Goal: Navigation & Orientation: Find specific page/section

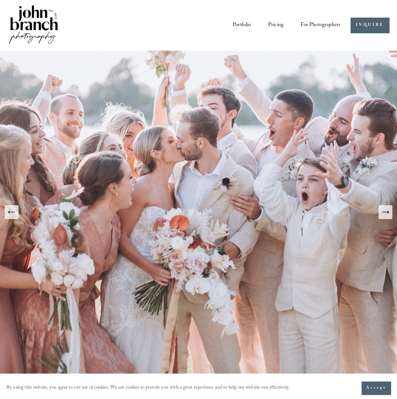
click at [389, 219] on button "Next Slide" at bounding box center [385, 212] width 14 height 14
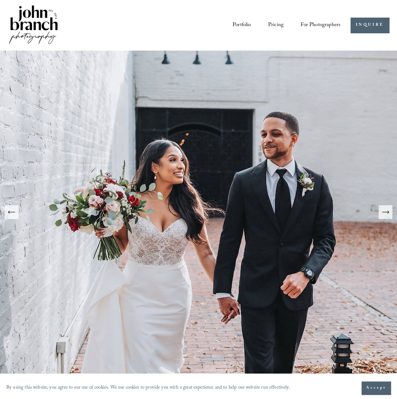
click at [385, 215] on icon "Next Slide" at bounding box center [385, 212] width 9 height 9
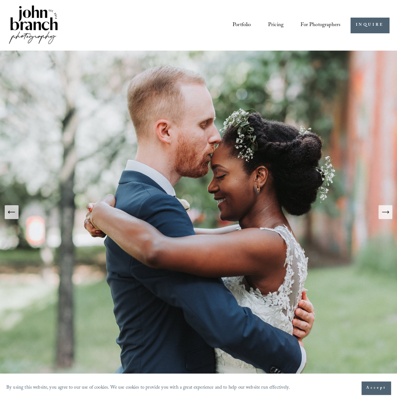
click at [385, 213] on icon "Next Slide" at bounding box center [385, 212] width 9 height 9
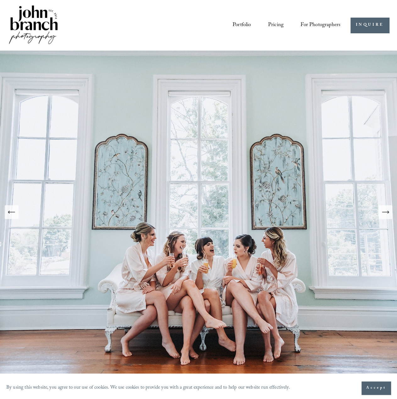
click at [385, 213] on icon "Next Slide" at bounding box center [385, 212] width 9 height 9
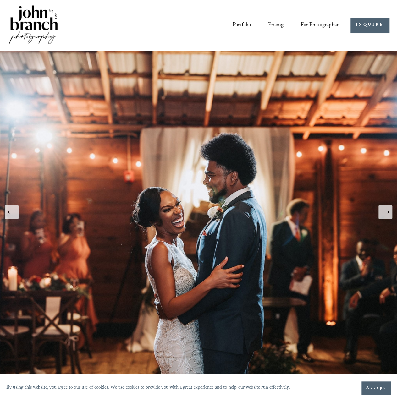
click at [385, 213] on icon "Next Slide" at bounding box center [385, 212] width 9 height 9
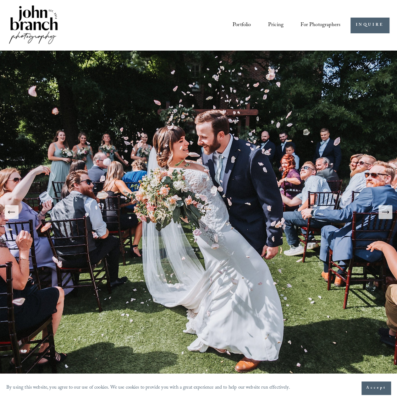
click at [385, 213] on icon "Next Slide" at bounding box center [385, 212] width 9 height 9
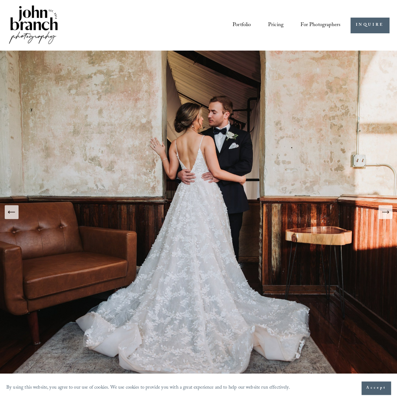
click at [12, 215] on icon "Previous Slide" at bounding box center [11, 212] width 9 height 9
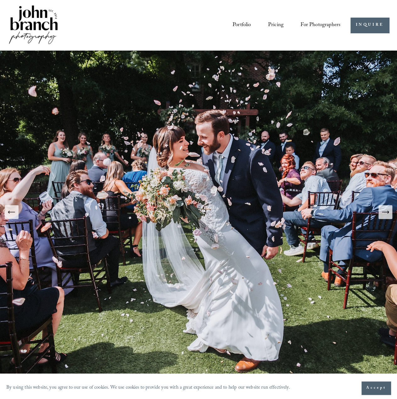
click at [386, 213] on icon "Next Slide" at bounding box center [385, 212] width 9 height 9
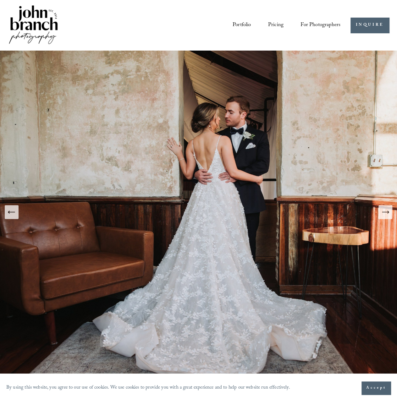
click at [386, 213] on icon "Next Slide" at bounding box center [385, 212] width 9 height 9
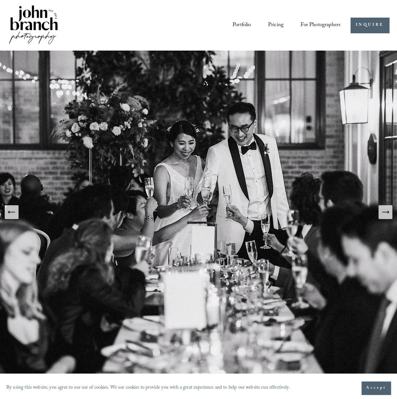
click at [386, 213] on icon "Next Slide" at bounding box center [385, 212] width 9 height 9
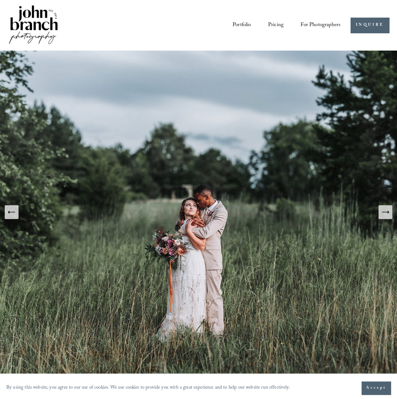
click at [386, 213] on icon "Next Slide" at bounding box center [385, 212] width 9 height 9
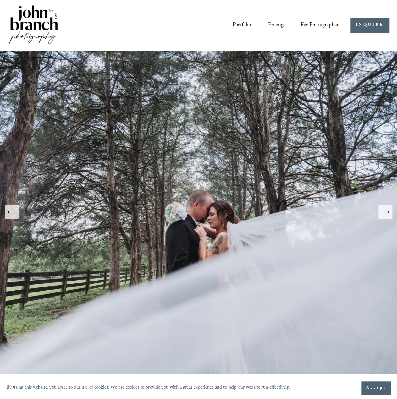
click at [386, 213] on icon "Next Slide" at bounding box center [385, 212] width 9 height 9
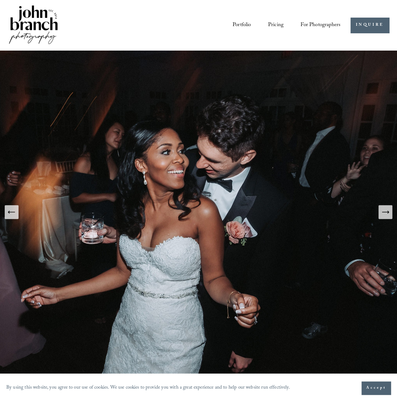
click at [386, 213] on icon "Next Slide" at bounding box center [385, 212] width 9 height 9
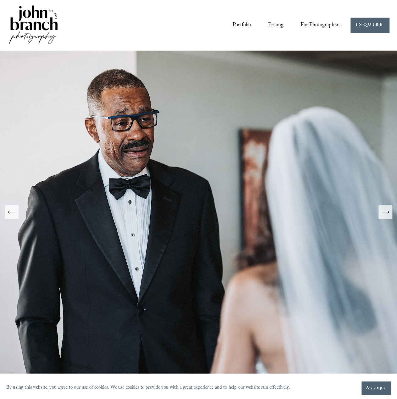
click at [386, 213] on icon "Next Slide" at bounding box center [385, 212] width 9 height 9
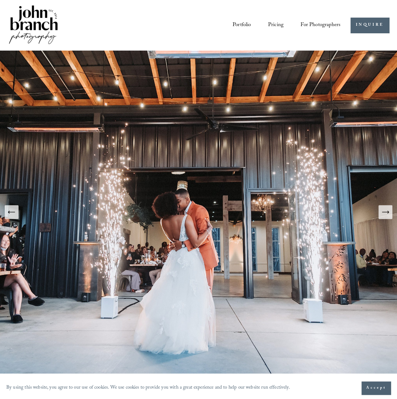
click at [386, 213] on icon "Next Slide" at bounding box center [385, 212] width 9 height 9
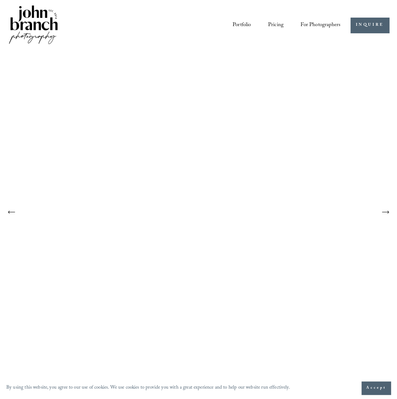
click at [386, 213] on icon "Next Slide" at bounding box center [385, 212] width 9 height 9
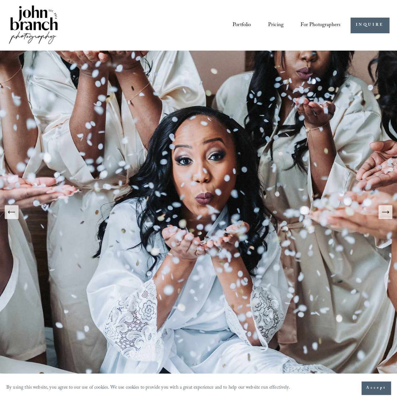
click at [386, 213] on icon "Next Slide" at bounding box center [385, 212] width 9 height 9
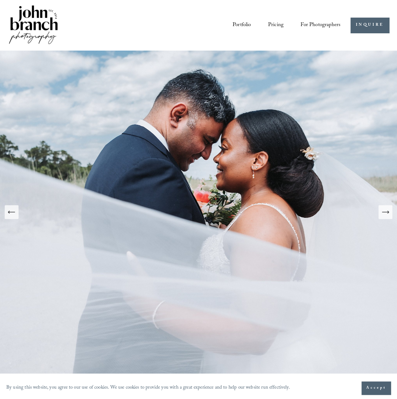
click at [386, 213] on icon "Next Slide" at bounding box center [385, 212] width 9 height 9
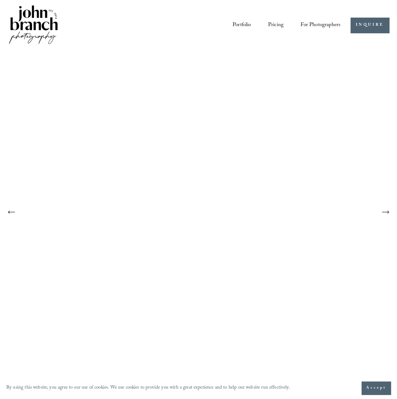
click at [386, 213] on icon "Next Slide" at bounding box center [385, 212] width 9 height 9
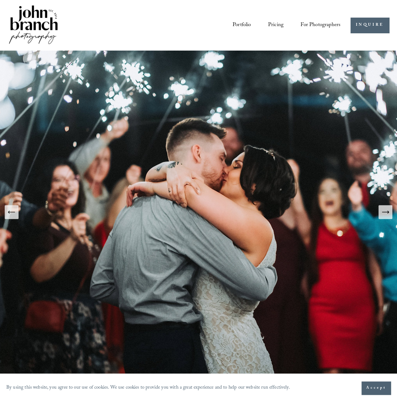
click at [386, 213] on icon "Next Slide" at bounding box center [385, 212] width 9 height 9
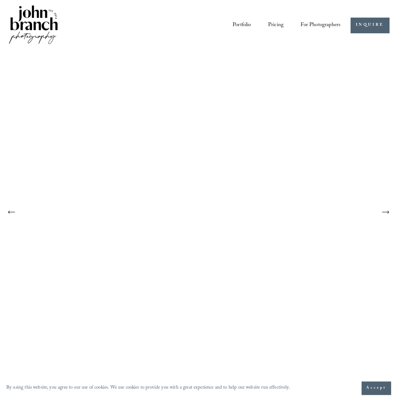
click at [386, 213] on icon "Next Slide" at bounding box center [385, 212] width 9 height 9
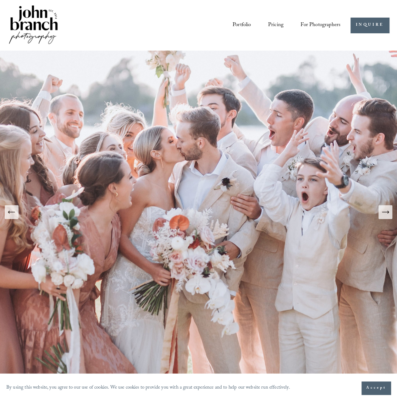
click at [239, 25] on link "Portfolio" at bounding box center [242, 24] width 19 height 11
